Goal: Task Accomplishment & Management: Complete application form

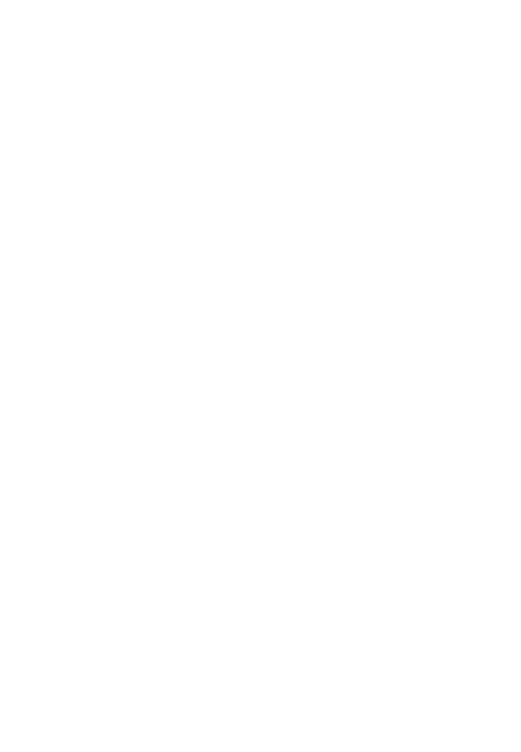
select select "MY"
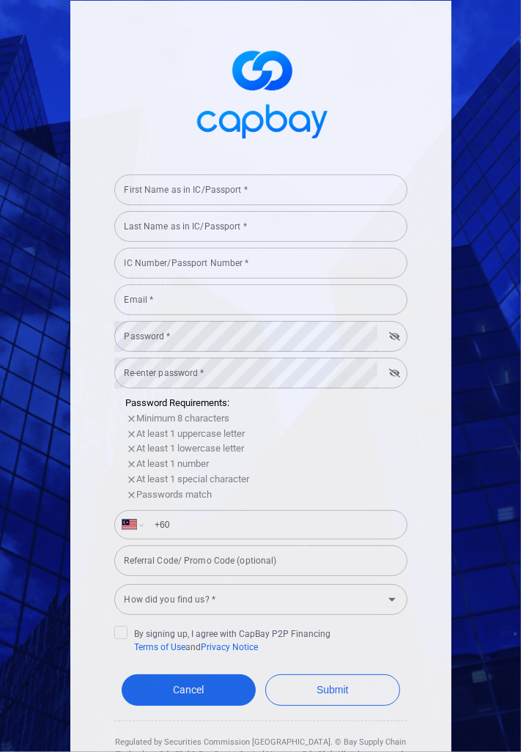
scroll to position [6, 0]
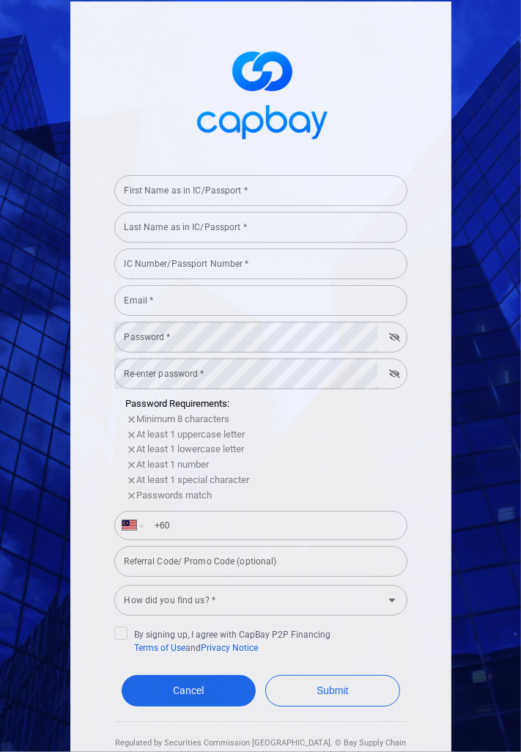
click at [285, 191] on input "First Name as in IC/Passport *" at bounding box center [260, 190] width 293 height 31
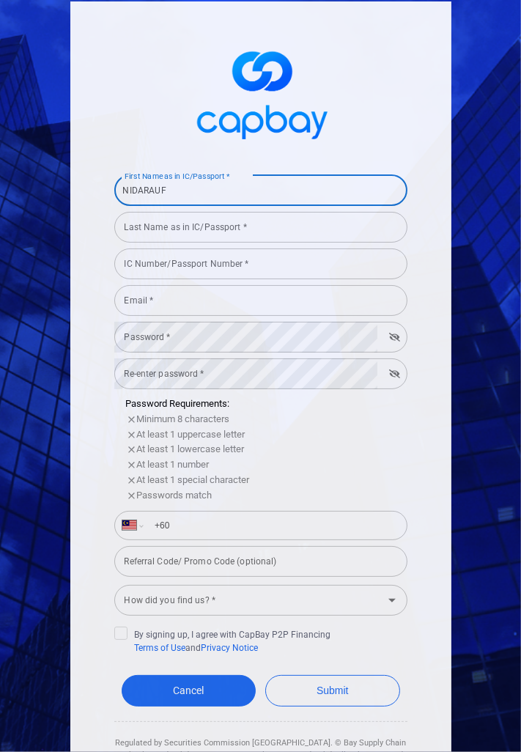
type input "NIDARAUF"
click at [310, 227] on input "Last Name as in IC/Passport *" at bounding box center [260, 227] width 293 height 31
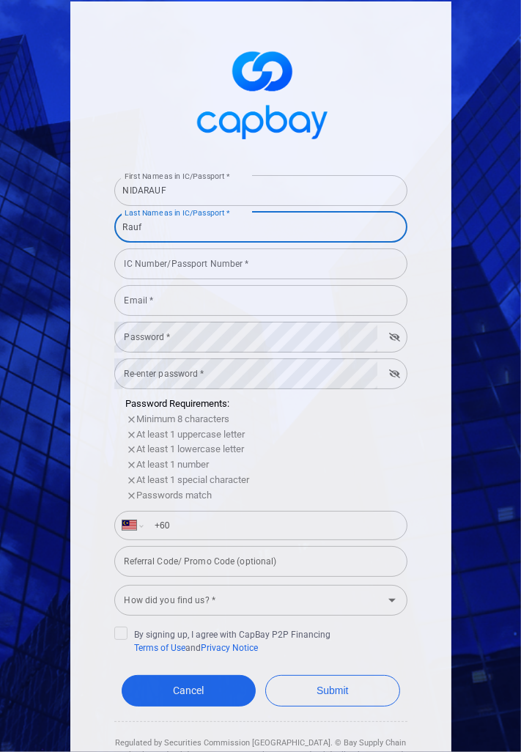
type input "Rauf"
click at [315, 262] on input "IC Number/Passport Number *" at bounding box center [260, 263] width 293 height 31
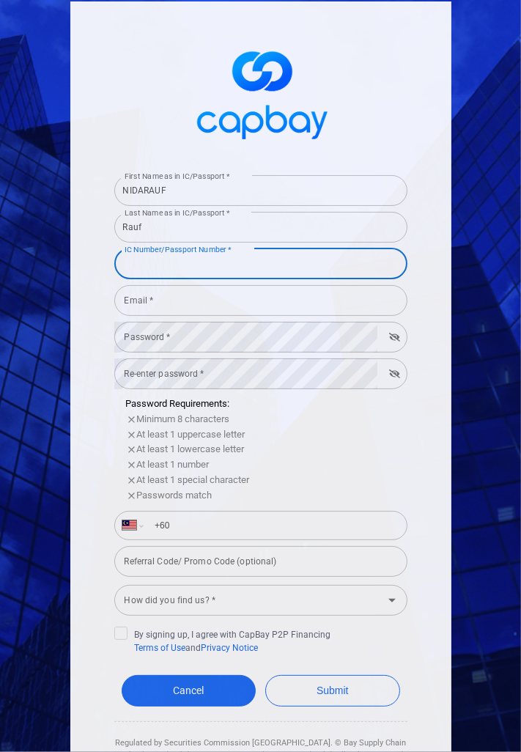
click at [372, 295] on form "First Name as in IC/Passport * NIDARAUF First Name as in IC/Passport * Last Nam…" at bounding box center [260, 465] width 293 height 593
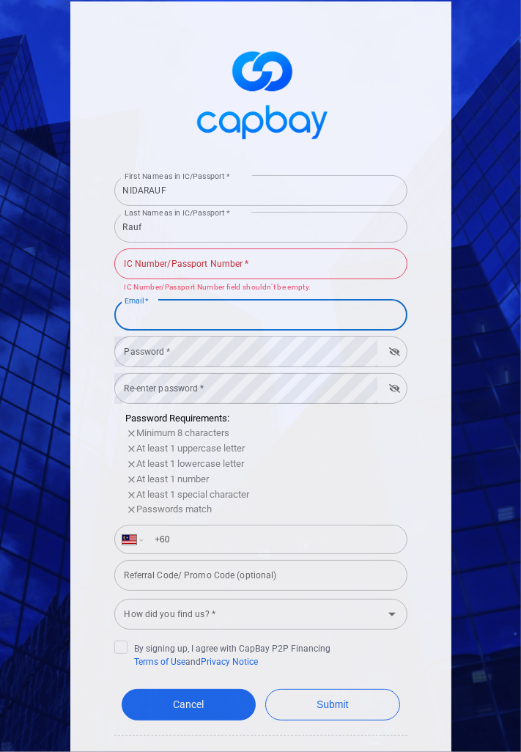
click at [360, 268] on input "IC Number/Passport Number *" at bounding box center [260, 263] width 293 height 31
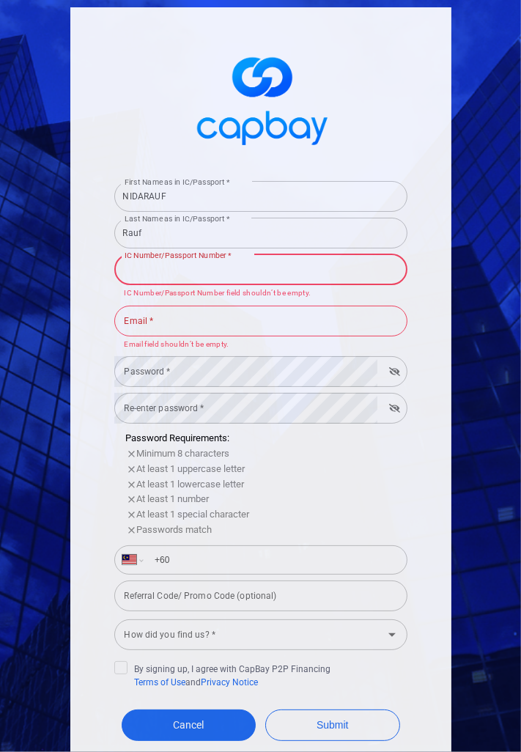
scroll to position [0, 0]
click at [267, 273] on input "IC Number/Passport Number *" at bounding box center [260, 269] width 293 height 31
click at [261, 306] on input "Email *" at bounding box center [260, 321] width 293 height 31
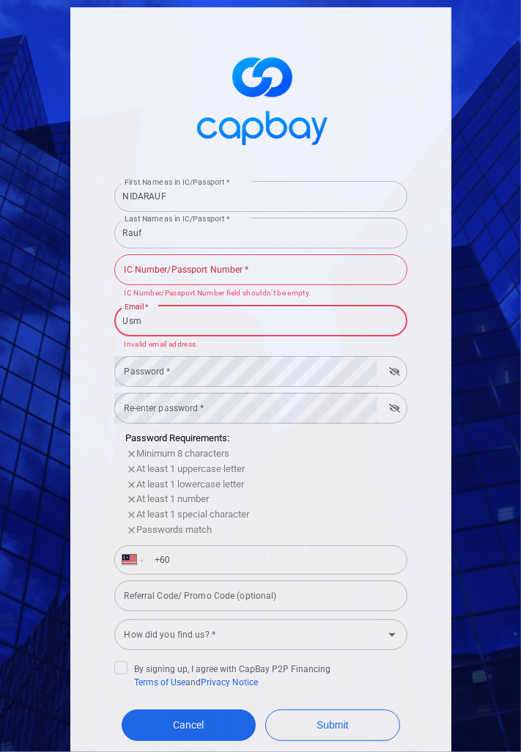
type input "Usma"
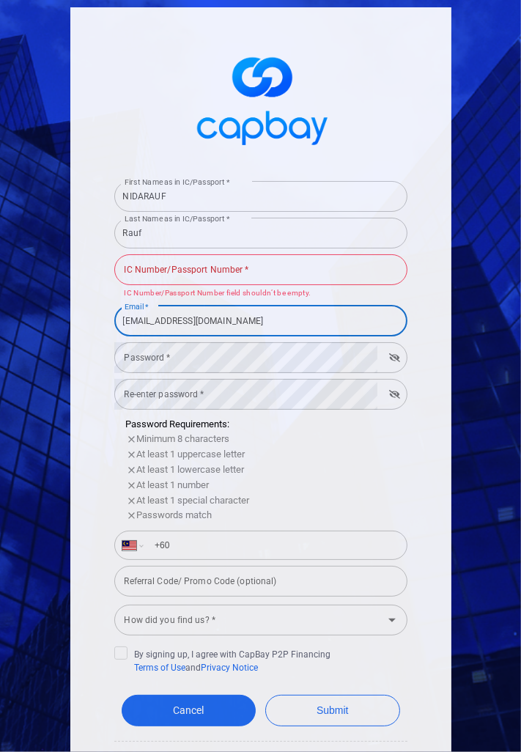
type input "[EMAIL_ADDRESS][DOMAIN_NAME]"
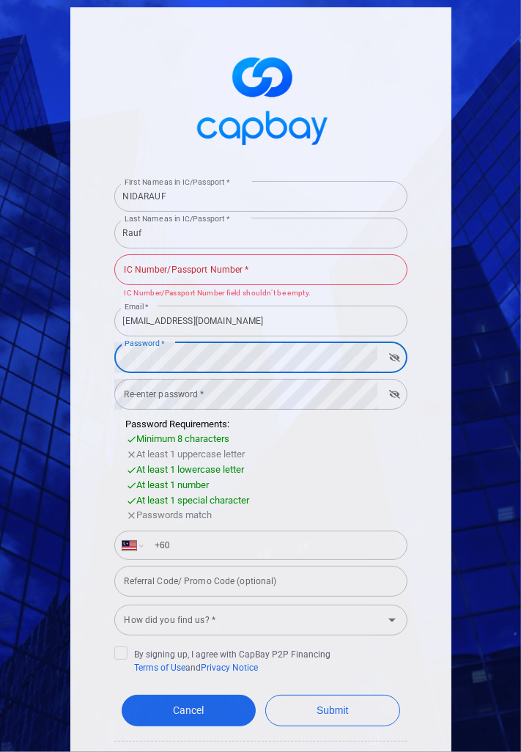
click at [299, 392] on form "First Name as in IC/Passport * NIDARAUF First Name as in IC/Passport * Last Nam…" at bounding box center [260, 478] width 293 height 607
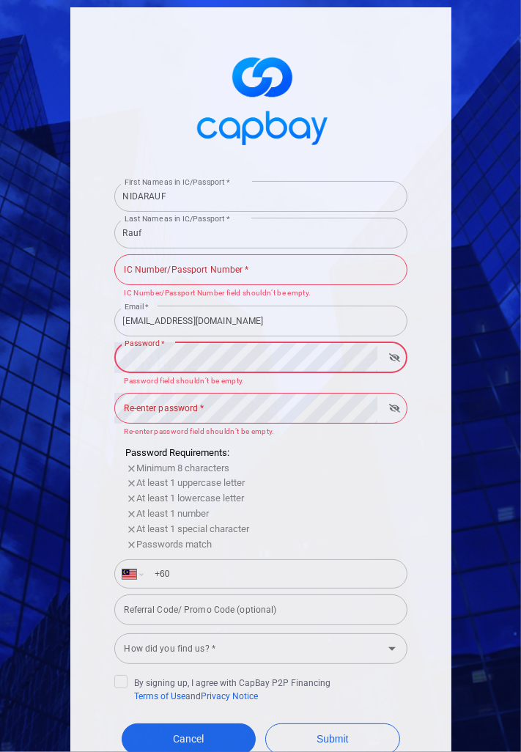
click at [401, 365] on button "button" at bounding box center [394, 357] width 23 height 21
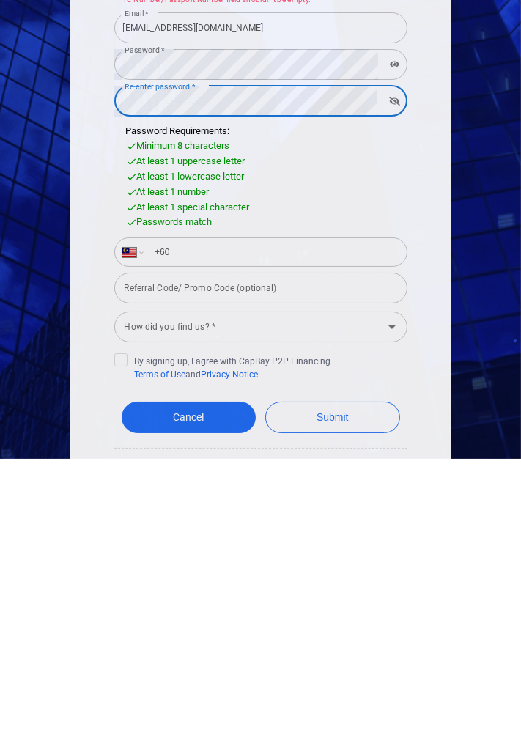
click at [248, 534] on input "+60" at bounding box center [273, 545] width 254 height 23
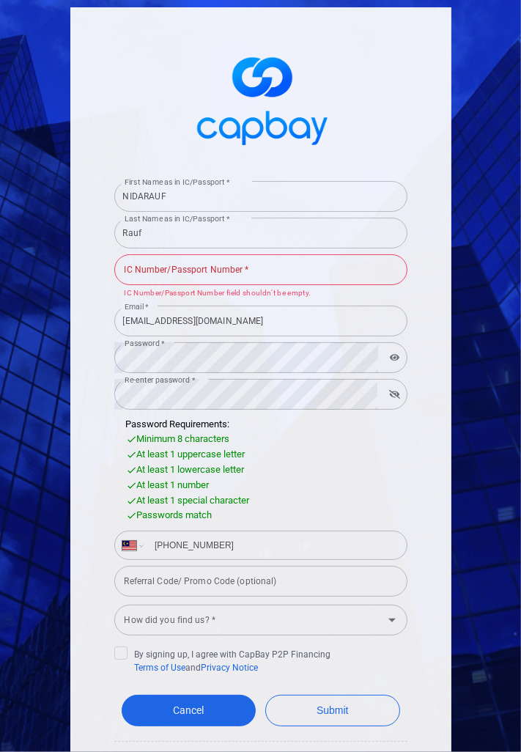
scroll to position [26, 0]
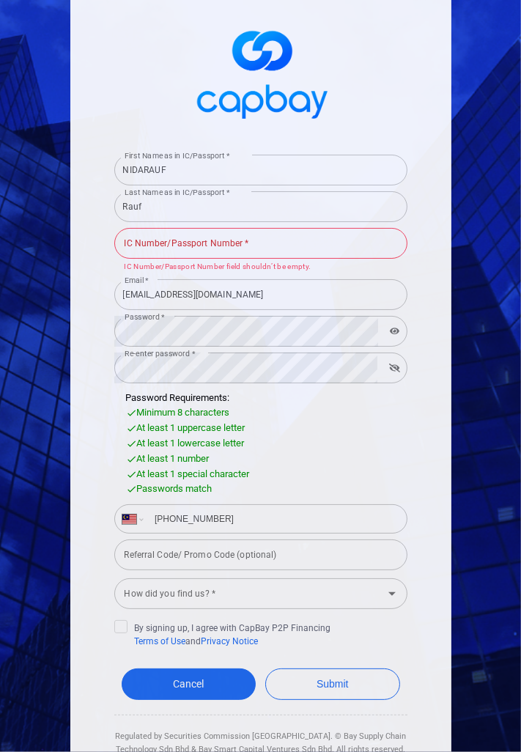
type input "[PHONE_NUMBER]"
click at [288, 537] on div "Referral Code/ Promo Code (optional) Referral Code/ Promo Code (optional)" at bounding box center [260, 553] width 293 height 33
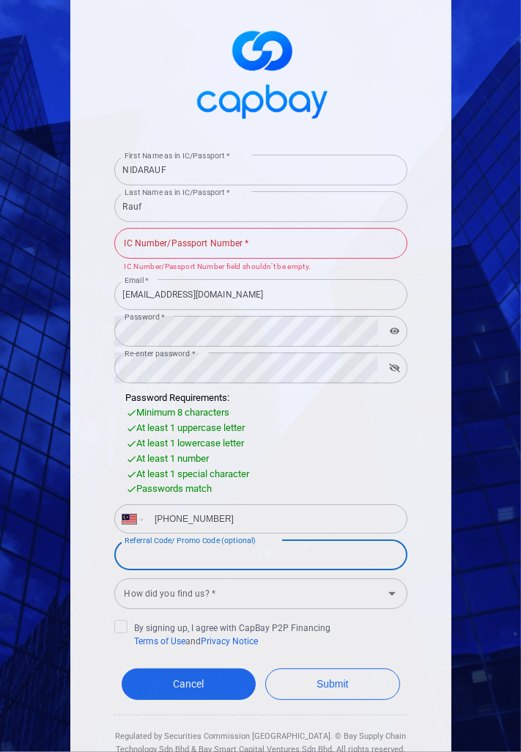
scroll to position [47, 0]
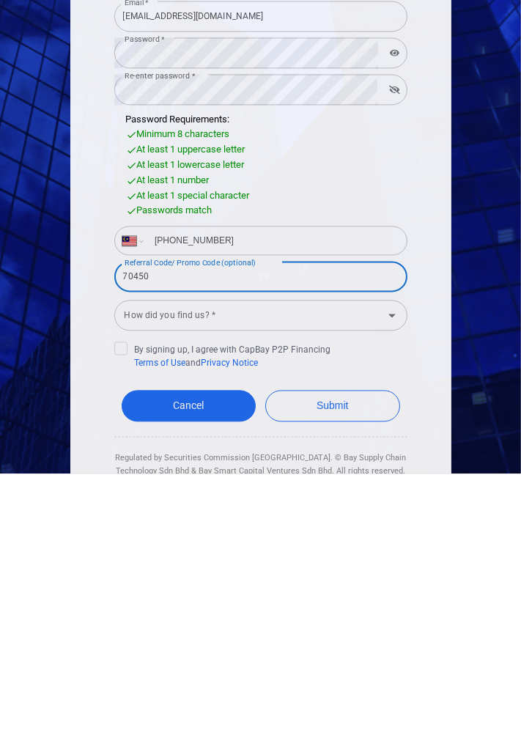
type input "70450"
click at [115, 620] on span at bounding box center [120, 626] width 13 height 13
click at [0, 0] on input "By signing up, I agree with CapBay P2P Financing Terms of Use and Privacy Notice" at bounding box center [0, 0] width 0 height 0
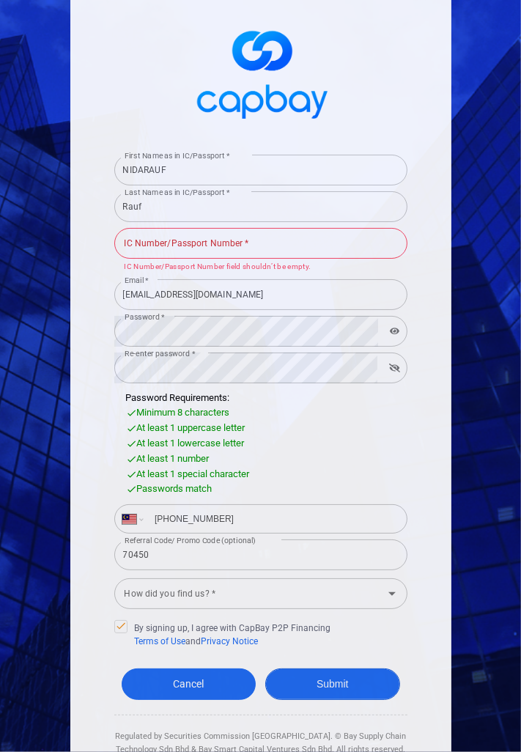
click at [320, 669] on button "Submit" at bounding box center [332, 685] width 135 height 32
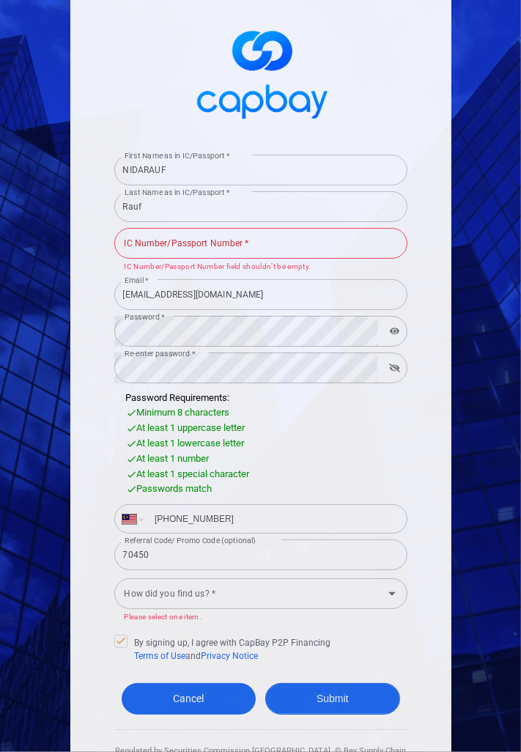
click at [319, 683] on button "Submit" at bounding box center [332, 699] width 135 height 32
click at [397, 585] on icon "Open" at bounding box center [392, 594] width 18 height 18
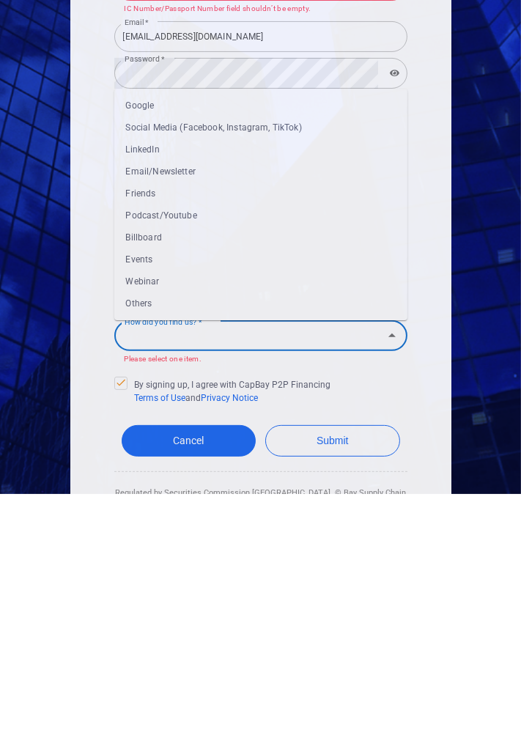
click at [186, 550] on li "Others" at bounding box center [260, 561] width 293 height 22
type input "Others"
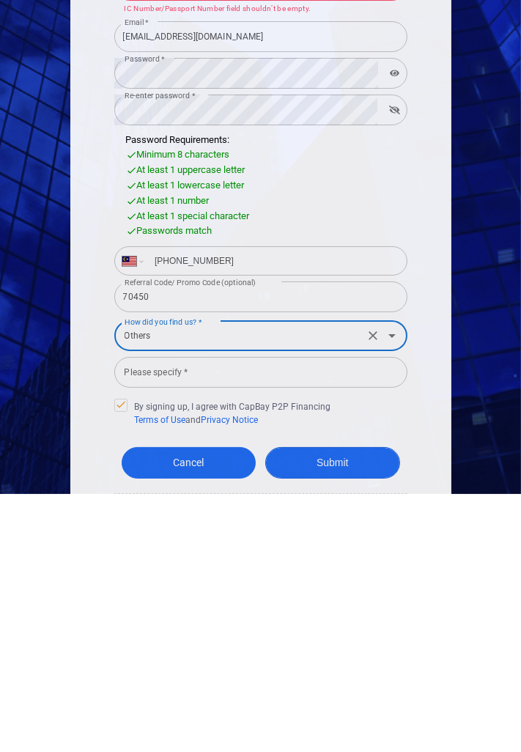
click at [356, 705] on button "Submit" at bounding box center [332, 721] width 135 height 32
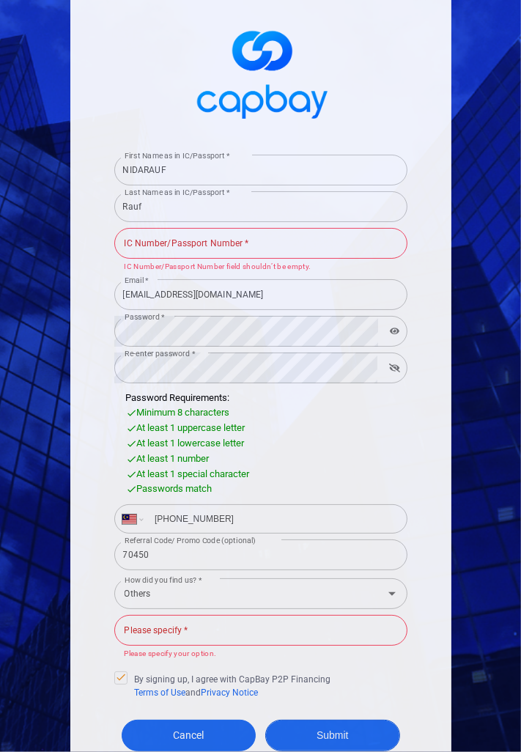
click at [331, 720] on button "Submit" at bounding box center [332, 736] width 135 height 32
click at [265, 615] on input "Please specify *" at bounding box center [260, 630] width 293 height 31
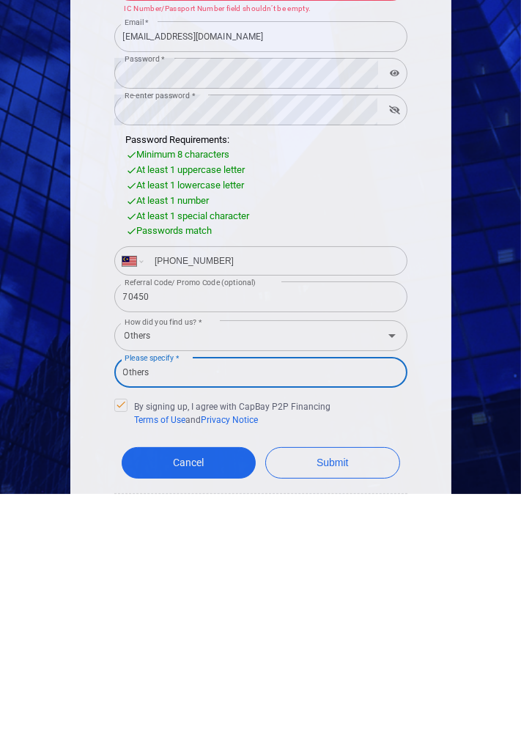
type input "Others"
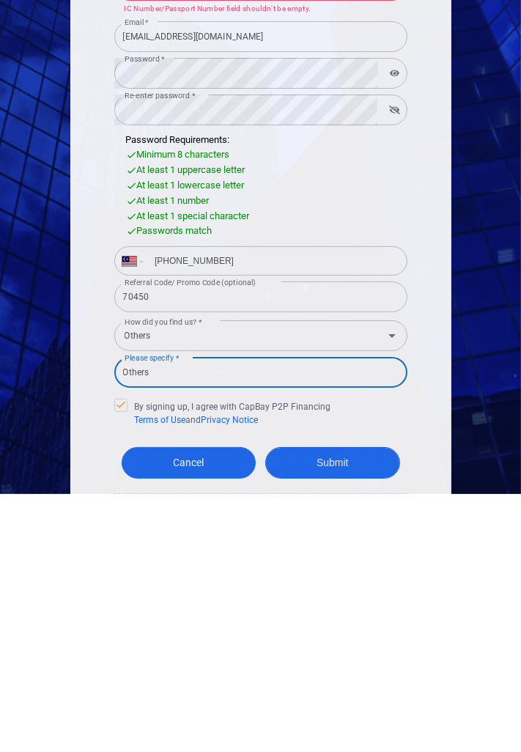
click at [365, 705] on button "Submit" at bounding box center [332, 721] width 135 height 32
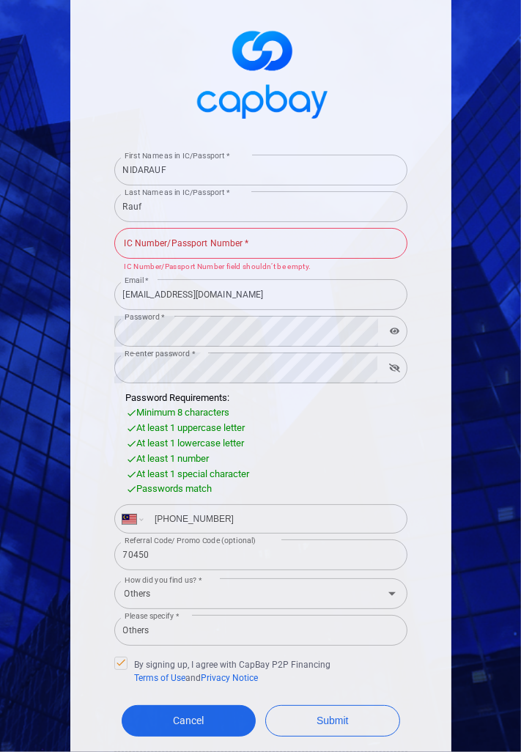
click at [319, 698] on div "Cancel Submit" at bounding box center [260, 725] width 293 height 54
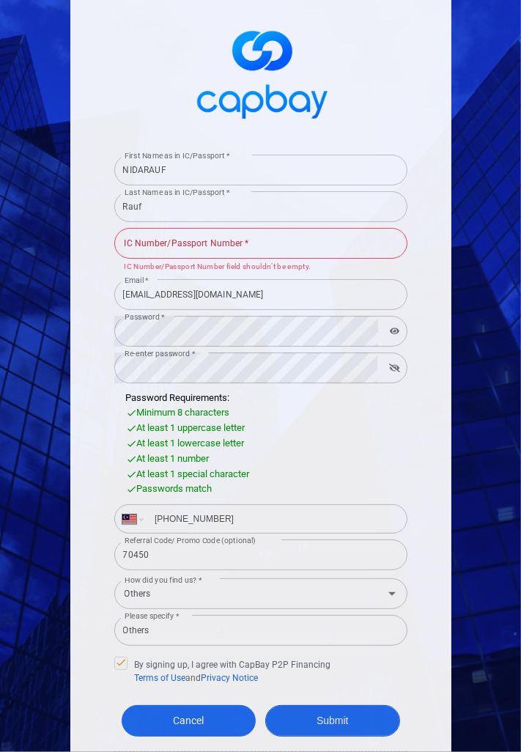
click at [331, 705] on button "Submit" at bounding box center [332, 721] width 135 height 32
click at [330, 705] on button "Submit" at bounding box center [332, 721] width 135 height 32
click at [394, 585] on icon "Open" at bounding box center [392, 594] width 18 height 18
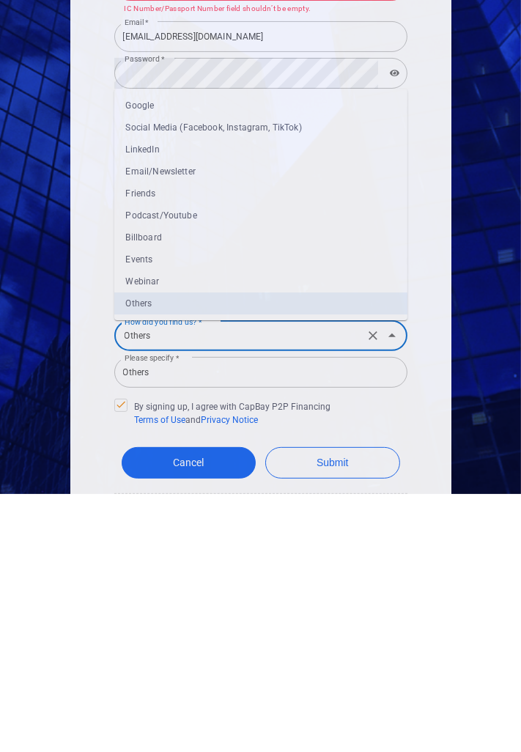
click at [167, 441] on li "Friends" at bounding box center [260, 452] width 293 height 22
type input "Friends"
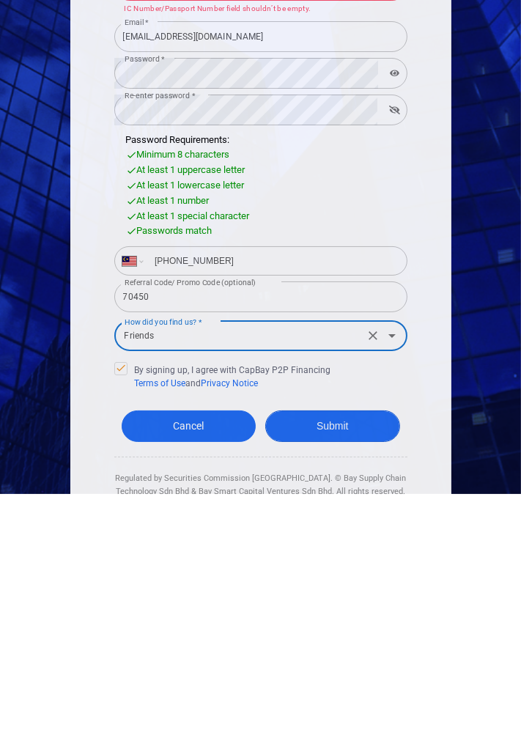
click at [347, 669] on button "Submit" at bounding box center [332, 685] width 135 height 32
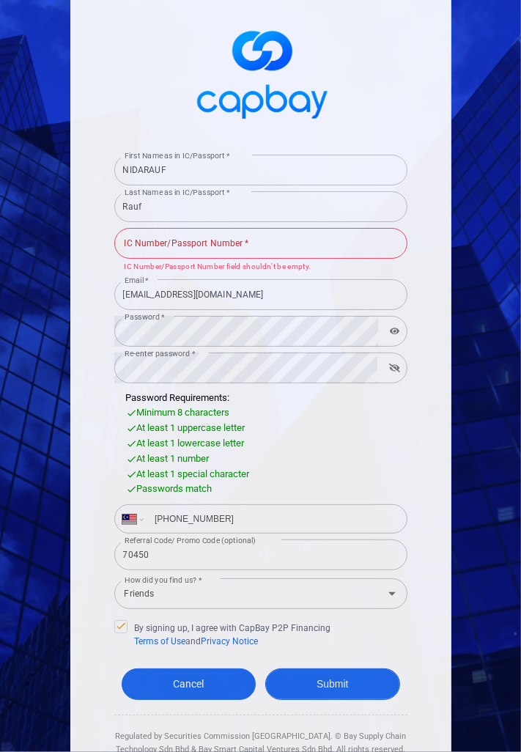
click at [391, 592] on icon "Open" at bounding box center [391, 594] width 7 height 4
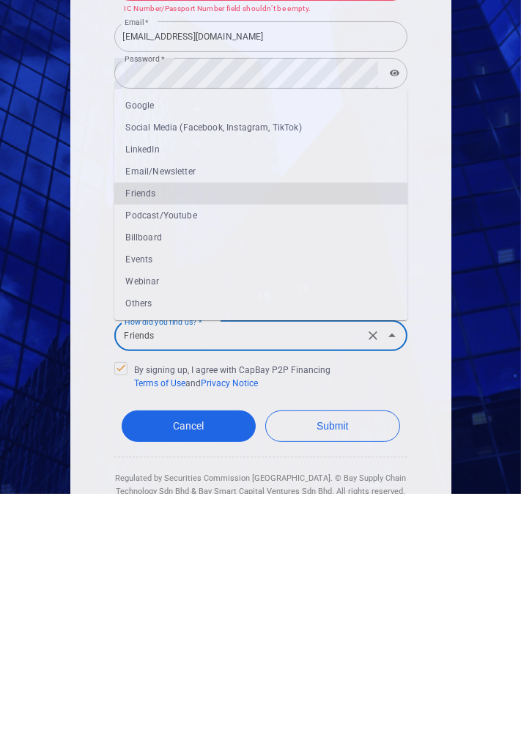
click at [97, 600] on div "First Name as in IC/Passport * NIDARAUF First Name as in IC/Passport * Last Nam…" at bounding box center [260, 386] width 381 height 811
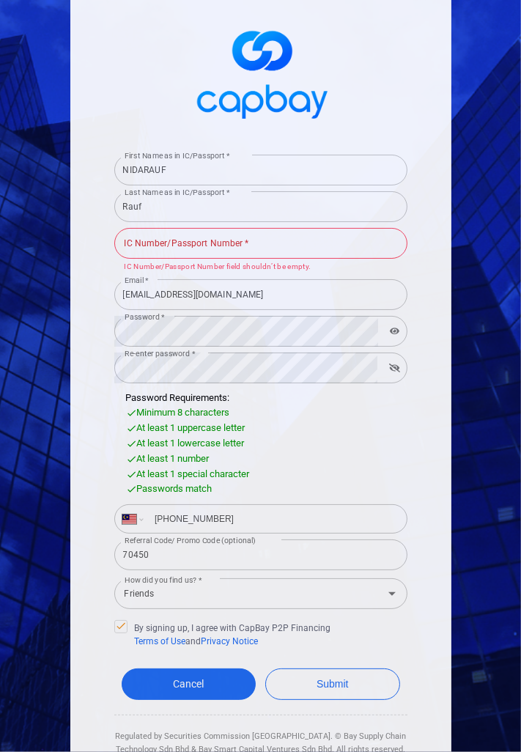
click at [120, 620] on icon at bounding box center [121, 626] width 12 height 12
click at [0, 0] on input "By signing up, I agree with CapBay P2P Financing Terms of Use and Privacy Notice" at bounding box center [0, 0] width 0 height 0
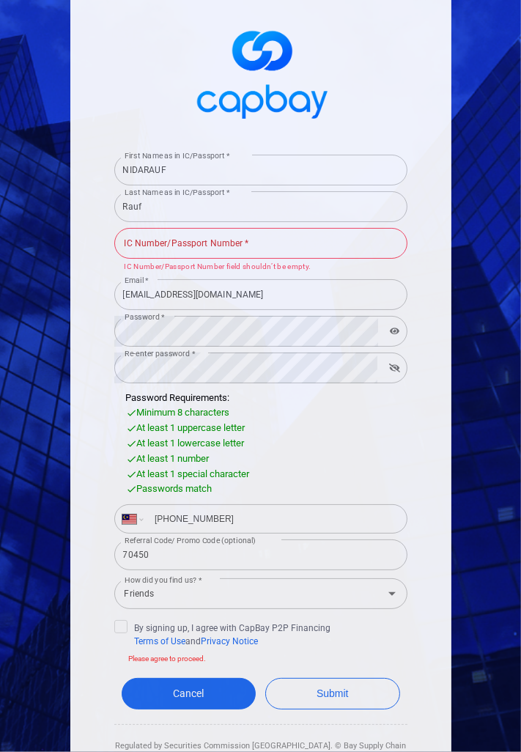
click at [120, 620] on icon at bounding box center [121, 626] width 12 height 12
click at [0, 0] on input "By signing up, I agree with CapBay P2P Financing Terms of Use and Privacy Notice" at bounding box center [0, 0] width 0 height 0
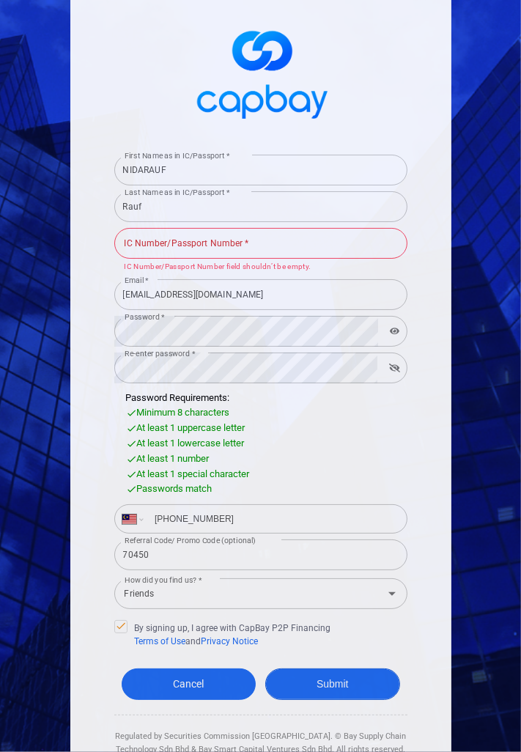
click at [344, 669] on button "Submit" at bounding box center [332, 685] width 135 height 32
click at [343, 669] on button "Submit" at bounding box center [332, 685] width 135 height 32
click at [337, 669] on button "Submit" at bounding box center [332, 685] width 135 height 32
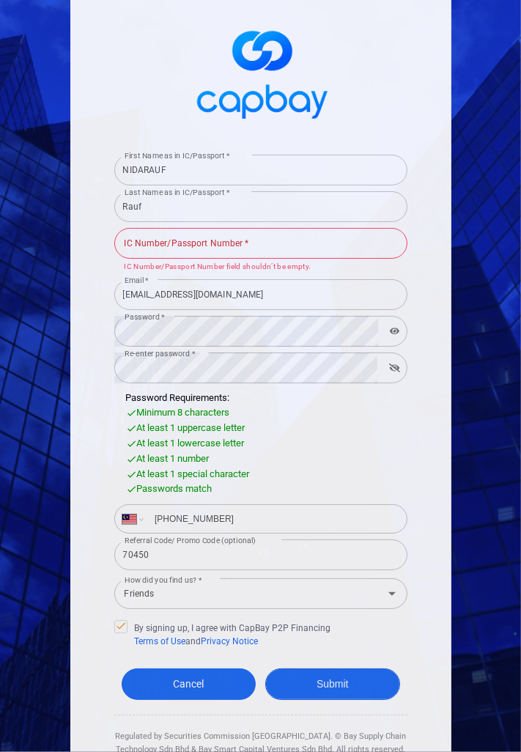
click at [330, 669] on button "Submit" at bounding box center [332, 685] width 135 height 32
click at [327, 669] on button "Submit" at bounding box center [332, 685] width 135 height 32
click at [326, 669] on button "Submit" at bounding box center [332, 685] width 135 height 32
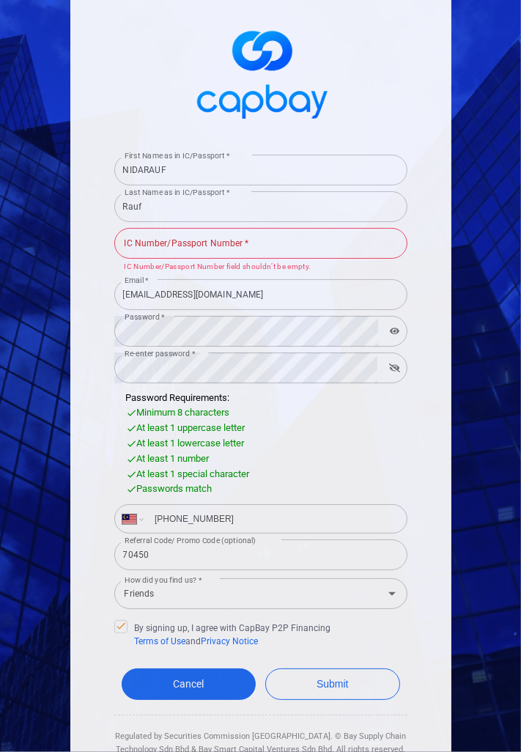
click at [397, 328] on icon "button" at bounding box center [395, 331] width 10 height 7
click at [327, 669] on button "Submit" at bounding box center [332, 685] width 135 height 32
click at [328, 669] on button "Submit" at bounding box center [332, 685] width 135 height 32
click at [336, 669] on button "Submit" at bounding box center [332, 685] width 135 height 32
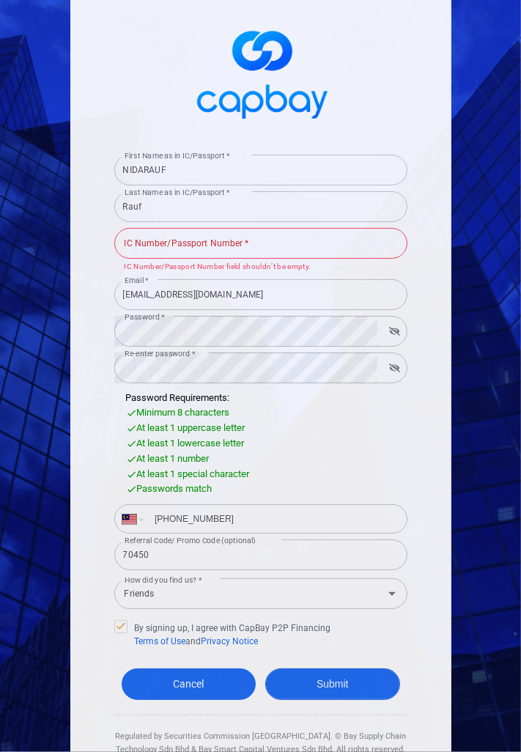
click at [334, 669] on button "Submit" at bounding box center [332, 685] width 135 height 32
click at [331, 669] on button "Submit" at bounding box center [332, 685] width 135 height 32
click at [328, 669] on button "Submit" at bounding box center [332, 685] width 135 height 32
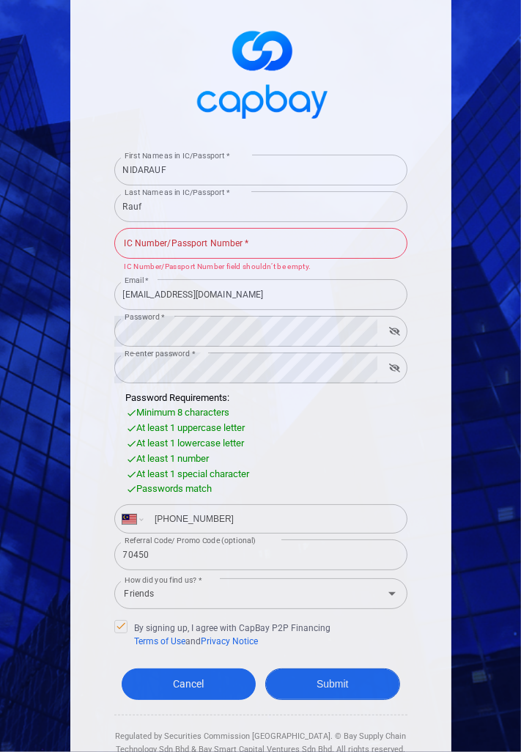
click at [328, 669] on button "Submit" at bounding box center [332, 685] width 135 height 32
click at [325, 669] on button "Submit" at bounding box center [332, 685] width 135 height 32
click at [331, 669] on button "Submit" at bounding box center [332, 685] width 135 height 32
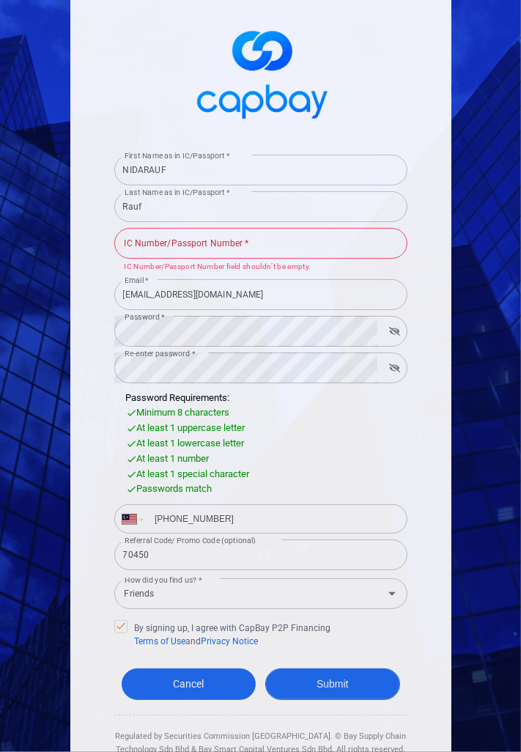
click at [331, 669] on button "Submit" at bounding box center [332, 685] width 135 height 32
click at [334, 669] on button "Submit" at bounding box center [332, 685] width 135 height 32
click at [335, 669] on button "Submit" at bounding box center [332, 685] width 135 height 32
click at [342, 669] on button "Submit" at bounding box center [332, 685] width 135 height 32
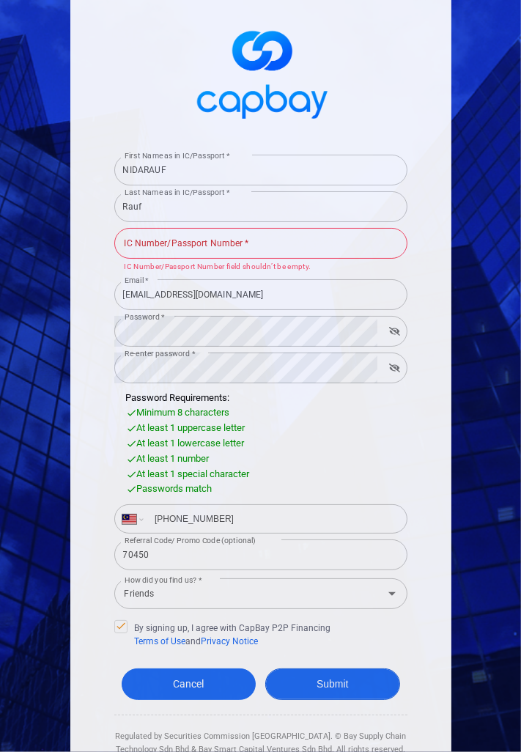
click at [339, 669] on button "Submit" at bounding box center [332, 685] width 135 height 32
click at [337, 669] on button "Submit" at bounding box center [332, 685] width 135 height 32
click at [334, 669] on button "Submit" at bounding box center [332, 685] width 135 height 32
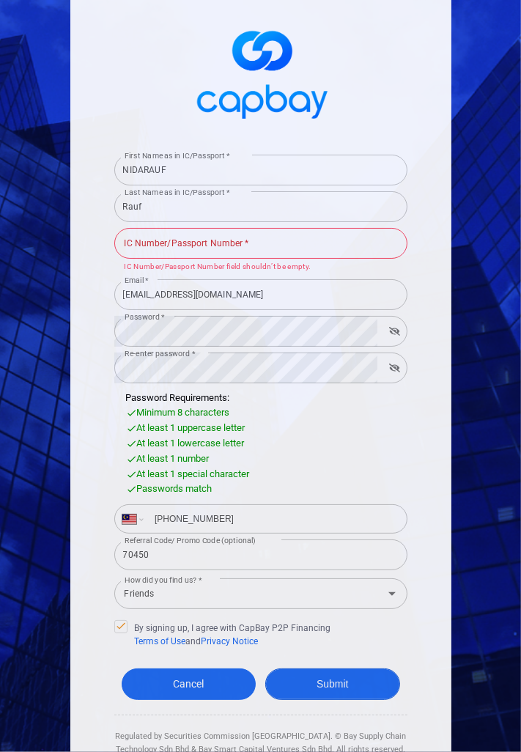
click at [329, 669] on button "Submit" at bounding box center [332, 685] width 135 height 32
click at [330, 669] on button "Submit" at bounding box center [332, 685] width 135 height 32
click at [335, 669] on button "Submit" at bounding box center [332, 685] width 135 height 32
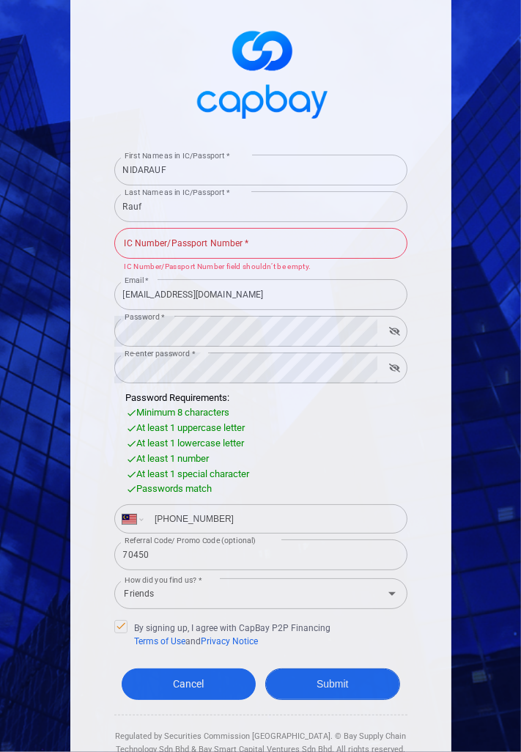
click at [336, 669] on button "Submit" at bounding box center [332, 685] width 135 height 32
click at [333, 669] on button "Submit" at bounding box center [332, 685] width 135 height 32
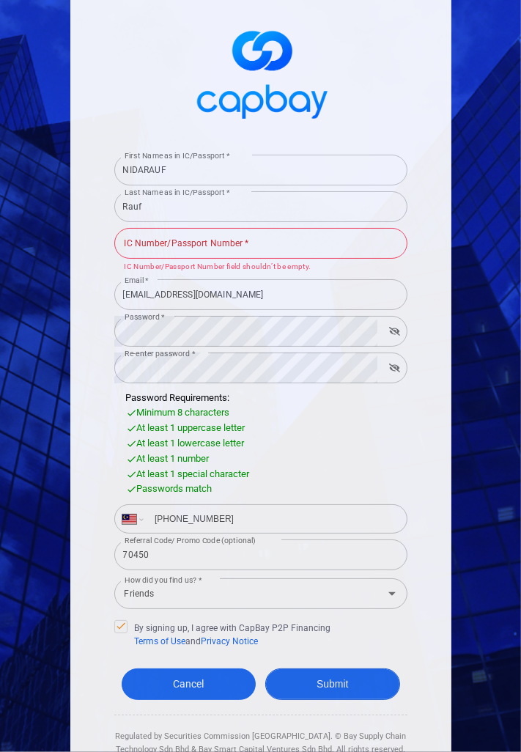
click at [333, 669] on button "Submit" at bounding box center [332, 685] width 135 height 32
click at [334, 669] on button "Submit" at bounding box center [332, 685] width 135 height 32
click at [328, 669] on button "Submit" at bounding box center [332, 685] width 135 height 32
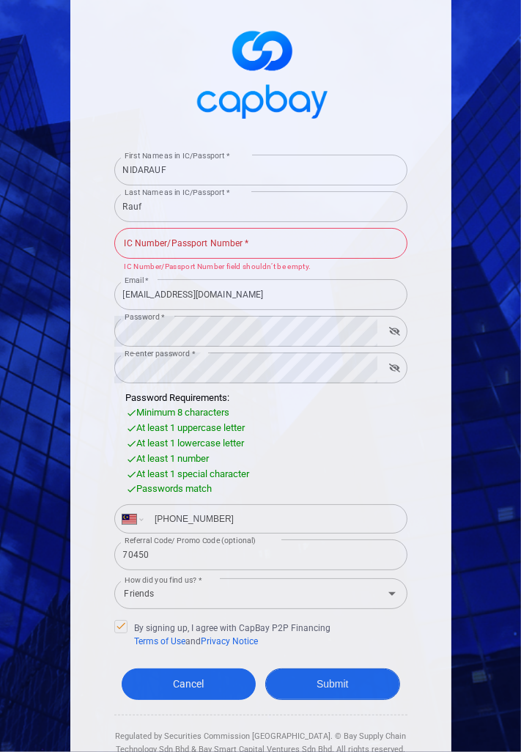
click at [323, 669] on button "Submit" at bounding box center [332, 685] width 135 height 32
click at [324, 669] on button "Submit" at bounding box center [332, 685] width 135 height 32
click at [325, 669] on button "Submit" at bounding box center [332, 685] width 135 height 32
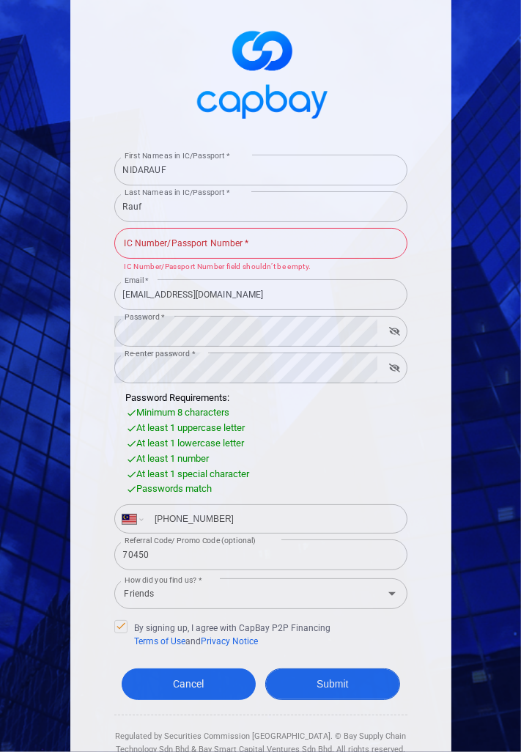
click at [325, 669] on button "Submit" at bounding box center [332, 685] width 135 height 32
click at [330, 669] on button "Submit" at bounding box center [332, 685] width 135 height 32
click at [337, 228] on input "IC Number/Passport Number *" at bounding box center [260, 243] width 293 height 31
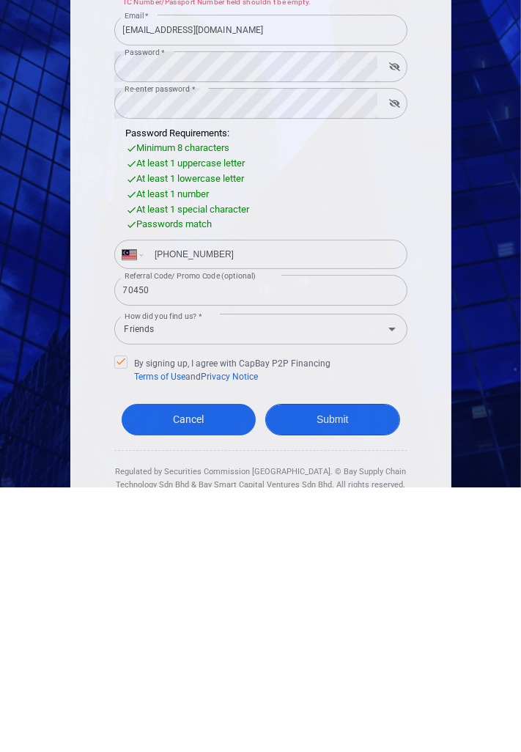
click at [358, 669] on button "Submit" at bounding box center [332, 685] width 135 height 32
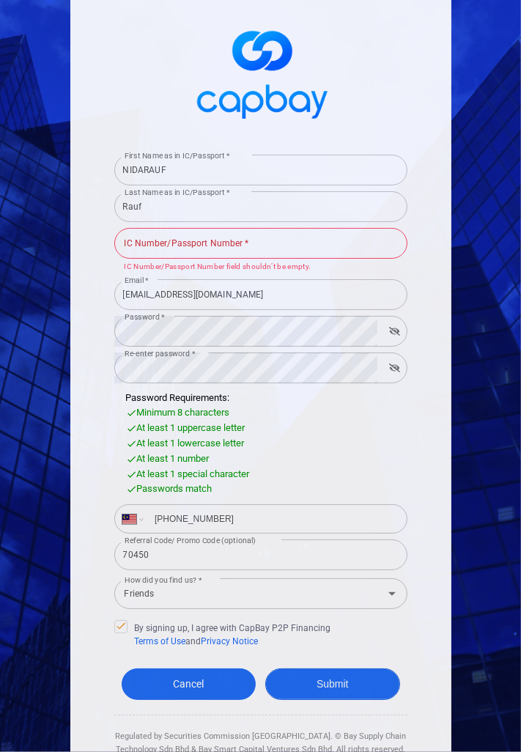
click at [350, 669] on button "Submit" at bounding box center [332, 685] width 135 height 32
click at [360, 669] on button "Submit" at bounding box center [332, 685] width 135 height 32
click at [356, 669] on button "Submit" at bounding box center [332, 685] width 135 height 32
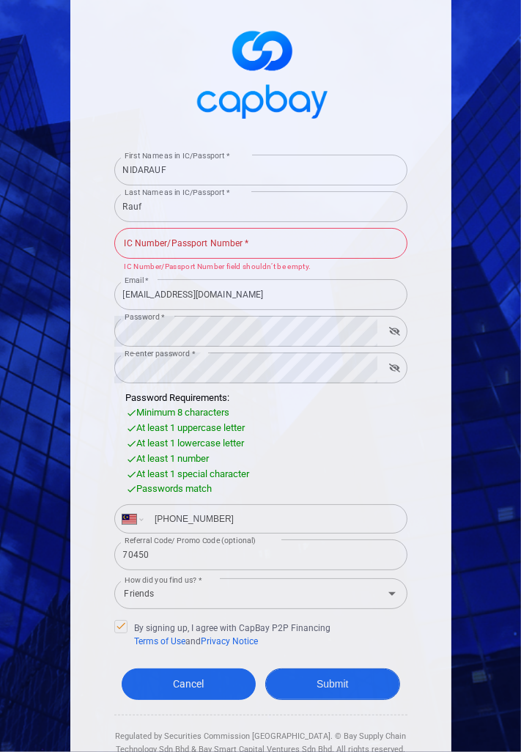
click at [350, 669] on button "Submit" at bounding box center [332, 685] width 135 height 32
click at [317, 228] on input "IC Number/Passport Number *" at bounding box center [260, 243] width 293 height 31
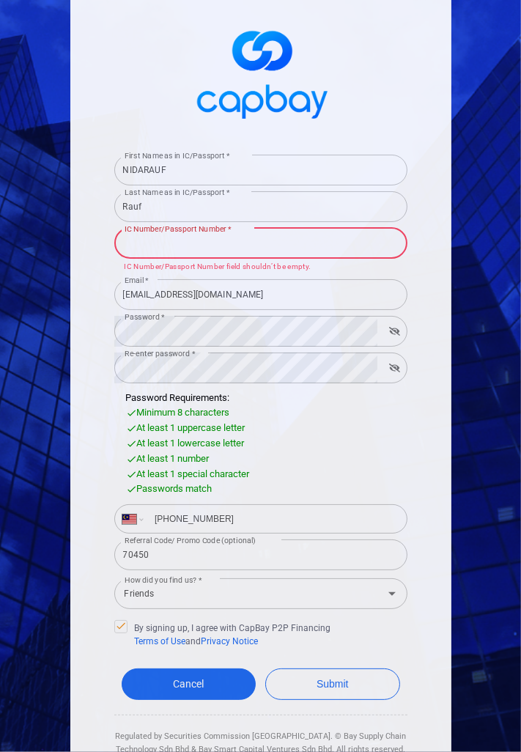
click at [457, 405] on div "First Name as in IC/Passport * NIDARAUF First Name as in IC/Passport * Last Nam…" at bounding box center [261, 387] width 396 height 826
click at [311, 228] on input "IC Number/Passport Number *" at bounding box center [260, 243] width 293 height 31
click at [336, 228] on input "IC Number/Passport Number *" at bounding box center [260, 243] width 293 height 31
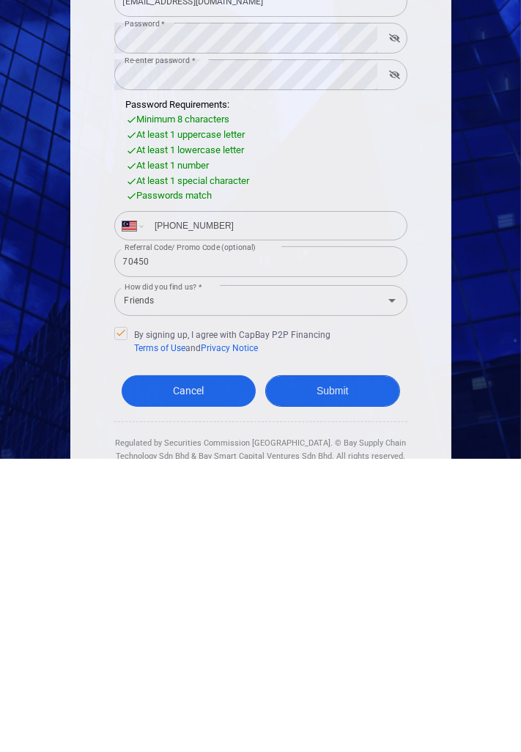
click at [377, 669] on button "Submit" at bounding box center [332, 685] width 135 height 32
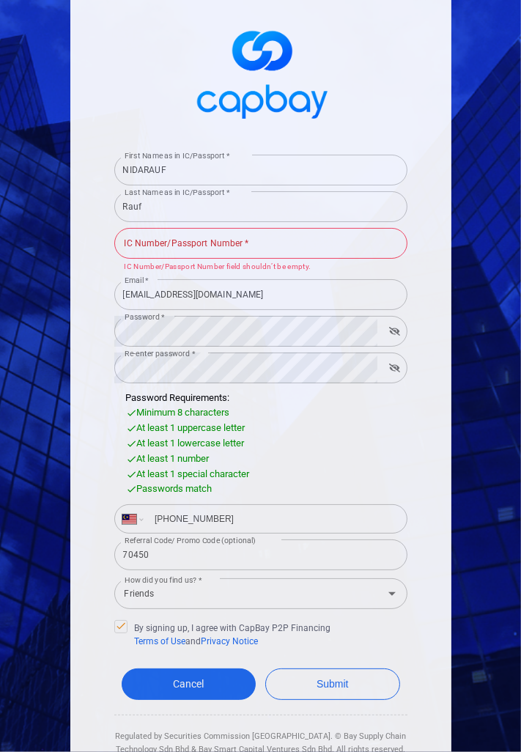
click at [340, 661] on div "Cancel Submit" at bounding box center [260, 688] width 293 height 54
click at [340, 669] on button "Submit" at bounding box center [332, 685] width 135 height 32
click at [350, 669] on button "Submit" at bounding box center [332, 685] width 135 height 32
click at [356, 669] on button "Submit" at bounding box center [332, 685] width 135 height 32
click at [350, 669] on button "Submit" at bounding box center [332, 685] width 135 height 32
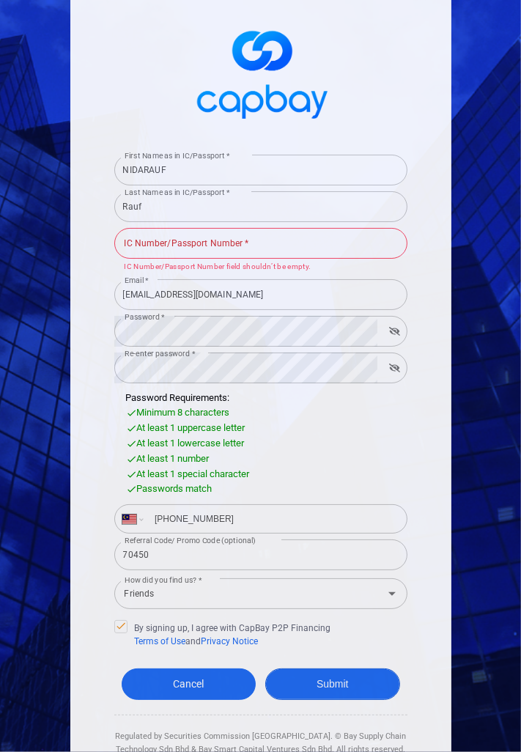
click at [353, 669] on button "Submit" at bounding box center [332, 685] width 135 height 32
click at [342, 669] on button "Submit" at bounding box center [332, 685] width 135 height 32
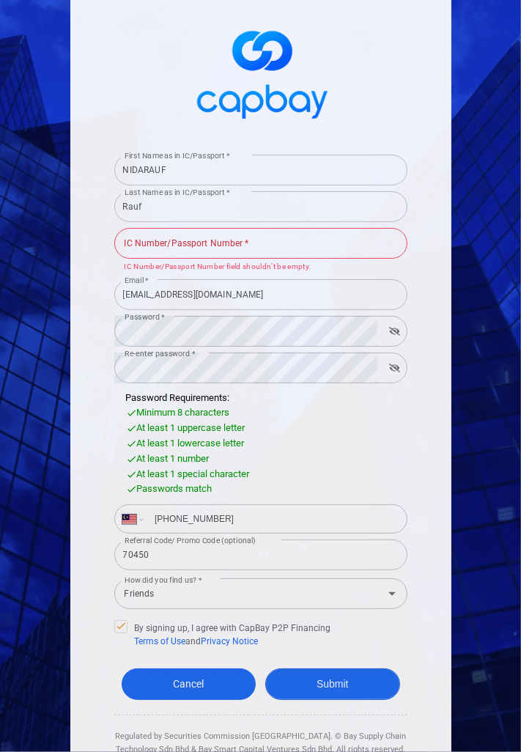
click at [346, 669] on button "Submit" at bounding box center [332, 685] width 135 height 32
click at [344, 669] on button "Submit" at bounding box center [332, 685] width 135 height 32
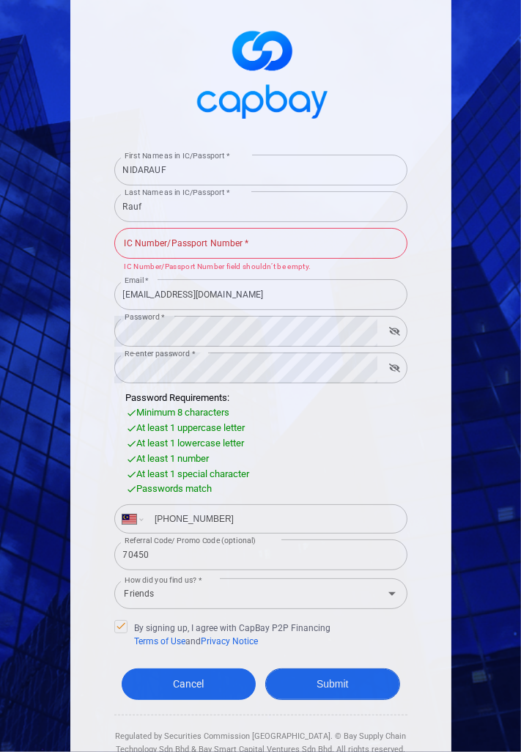
click at [347, 669] on button "Submit" at bounding box center [332, 685] width 135 height 32
click at [345, 669] on button "Submit" at bounding box center [332, 685] width 135 height 32
click at [351, 669] on button "Submit" at bounding box center [332, 685] width 135 height 32
click at [349, 669] on button "Submit" at bounding box center [332, 685] width 135 height 32
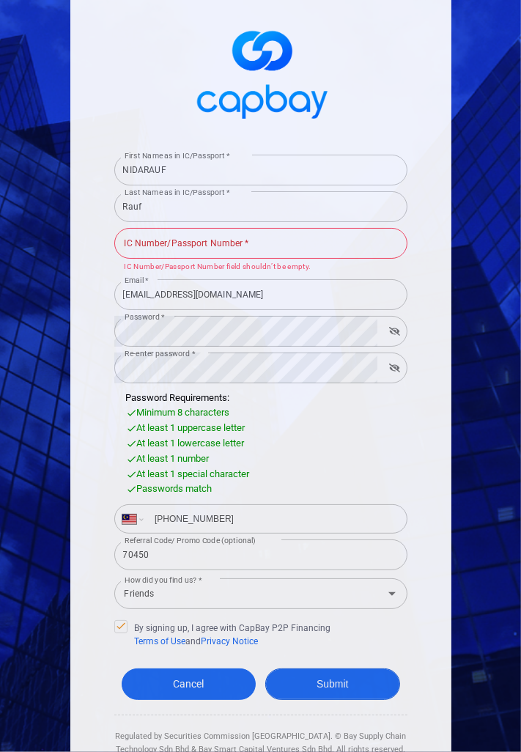
click at [358, 669] on button "Submit" at bounding box center [332, 685] width 135 height 32
click at [364, 669] on button "Submit" at bounding box center [332, 685] width 135 height 32
click at [365, 669] on button "Submit" at bounding box center [332, 685] width 135 height 32
click at [368, 669] on button "Submit" at bounding box center [332, 685] width 135 height 32
click at [364, 669] on button "Submit" at bounding box center [332, 685] width 135 height 32
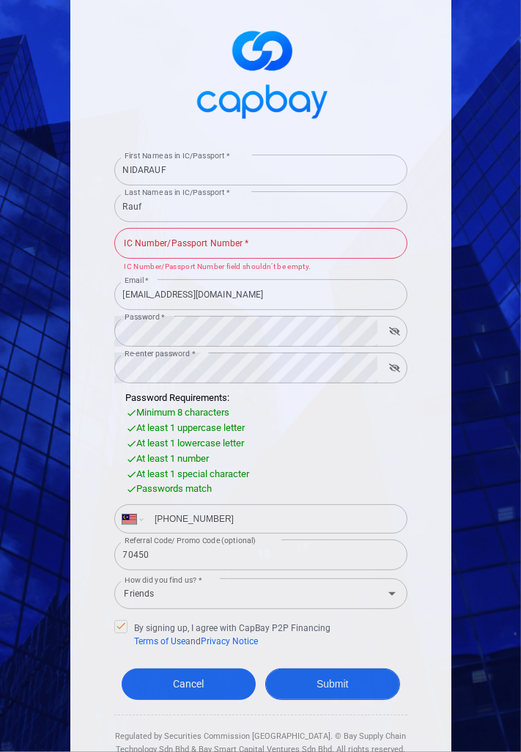
click at [361, 669] on button "Submit" at bounding box center [332, 685] width 135 height 32
click at [356, 669] on button "Submit" at bounding box center [332, 685] width 135 height 32
click at [362, 669] on button "Submit" at bounding box center [332, 685] width 135 height 32
click at [374, 669] on button "Submit" at bounding box center [332, 685] width 135 height 32
click at [371, 669] on button "Submit" at bounding box center [332, 685] width 135 height 32
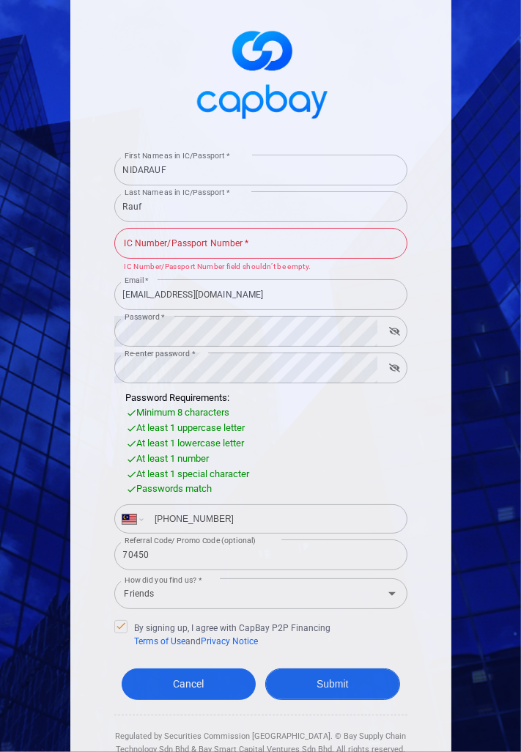
click at [364, 669] on button "Submit" at bounding box center [332, 685] width 135 height 32
click at [368, 669] on button "Submit" at bounding box center [332, 685] width 135 height 32
click at [363, 669] on button "Submit" at bounding box center [332, 685] width 135 height 32
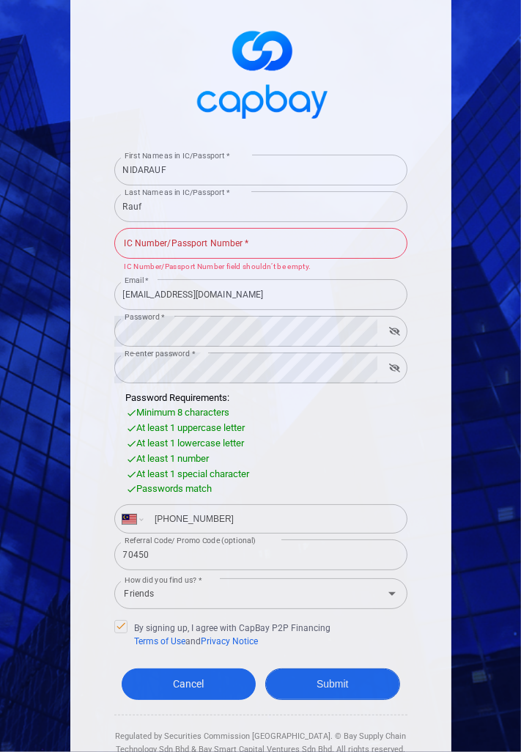
click at [355, 669] on button "Submit" at bounding box center [332, 685] width 135 height 32
click at [354, 669] on button "Submit" at bounding box center [332, 685] width 135 height 32
click at [352, 669] on button "Submit" at bounding box center [332, 685] width 135 height 32
click at [346, 669] on button "Submit" at bounding box center [332, 685] width 135 height 32
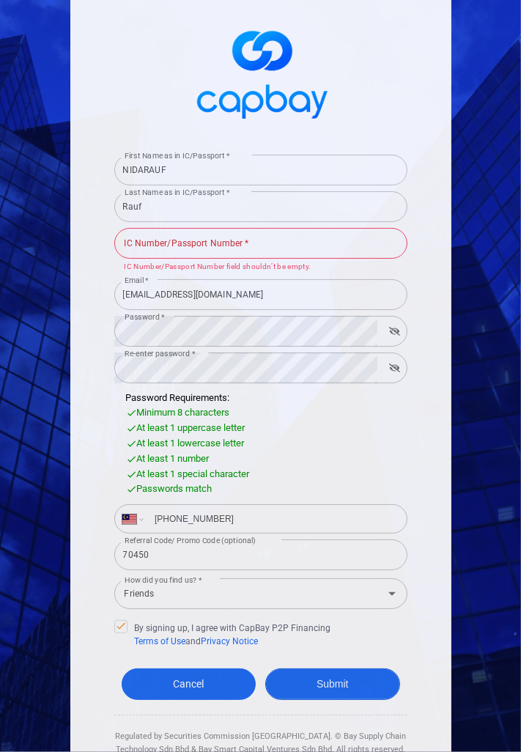
click at [346, 669] on button "Submit" at bounding box center [332, 685] width 135 height 32
click at [343, 669] on button "Submit" at bounding box center [332, 685] width 135 height 32
click at [350, 669] on button "Submit" at bounding box center [332, 685] width 135 height 32
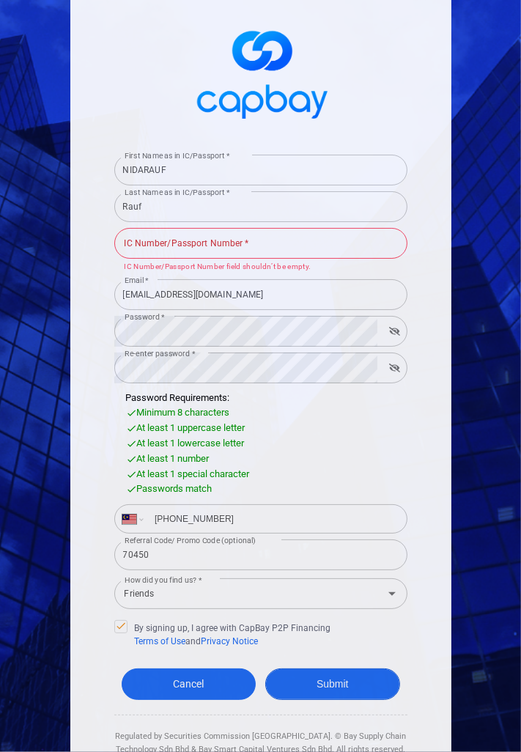
click at [349, 669] on button "Submit" at bounding box center [332, 685] width 135 height 32
